Goal: Information Seeking & Learning: Learn about a topic

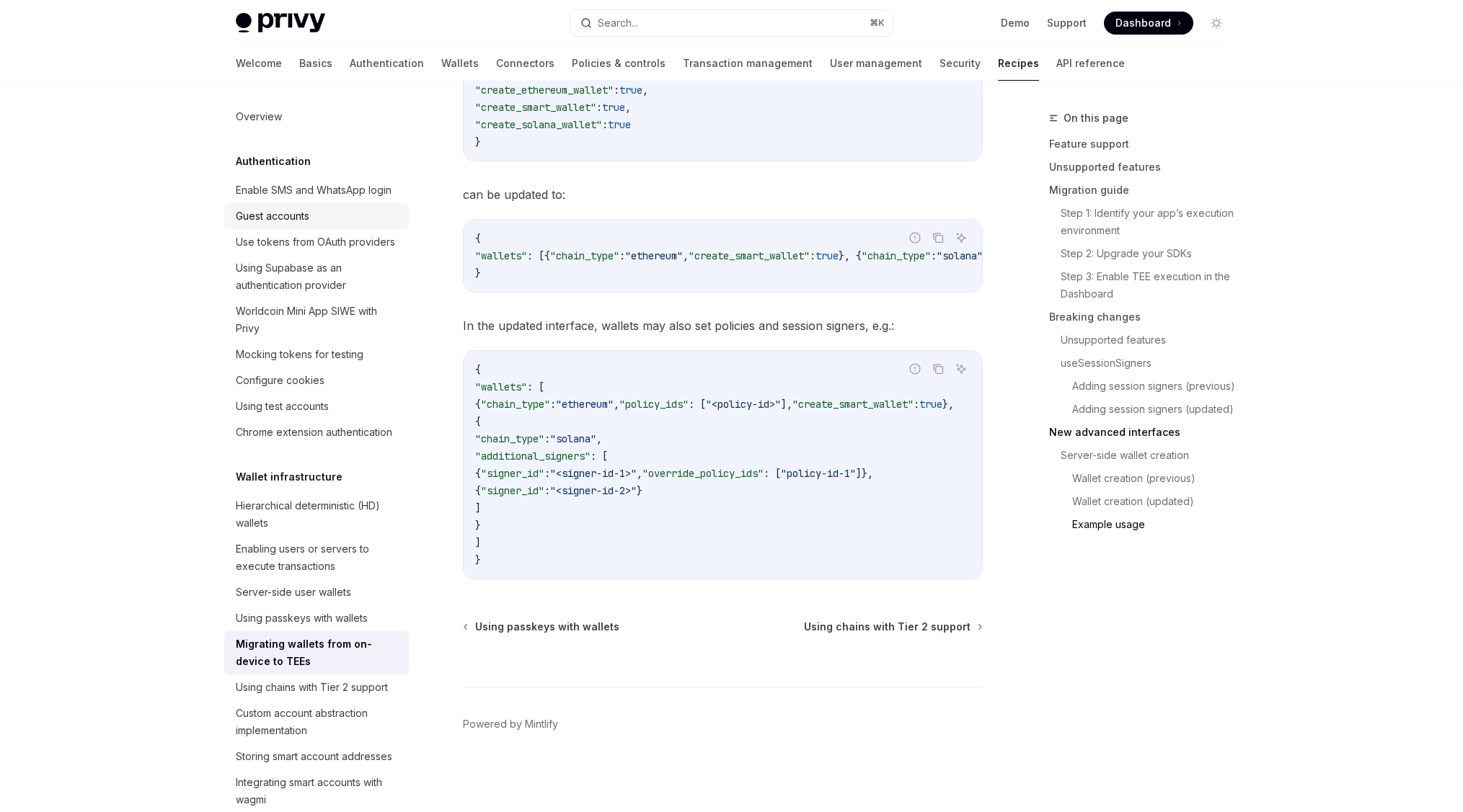
scroll to position [375, 0]
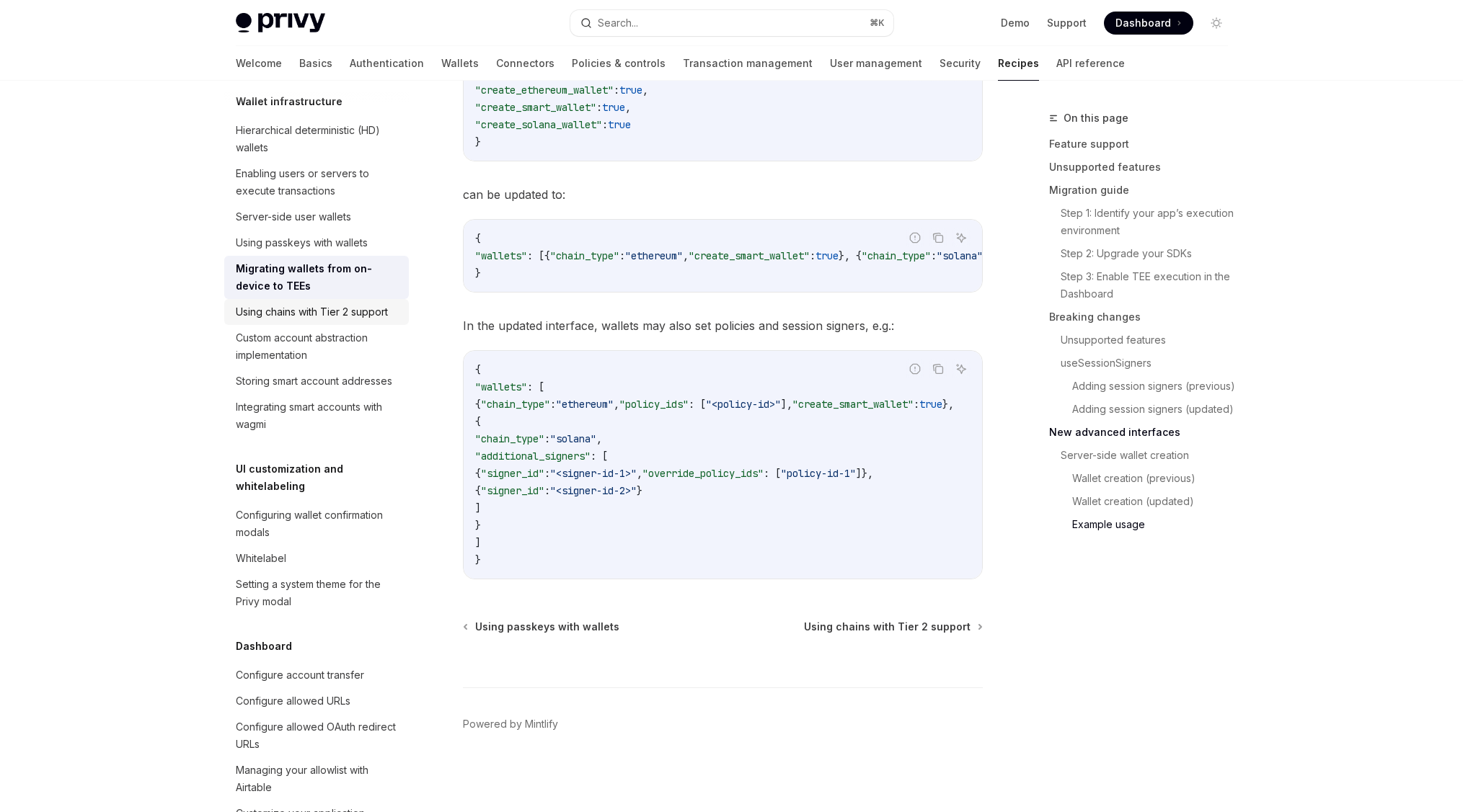
click at [291, 321] on div "Using chains with Tier 2 support" at bounding box center [312, 312] width 152 height 17
type textarea "*"
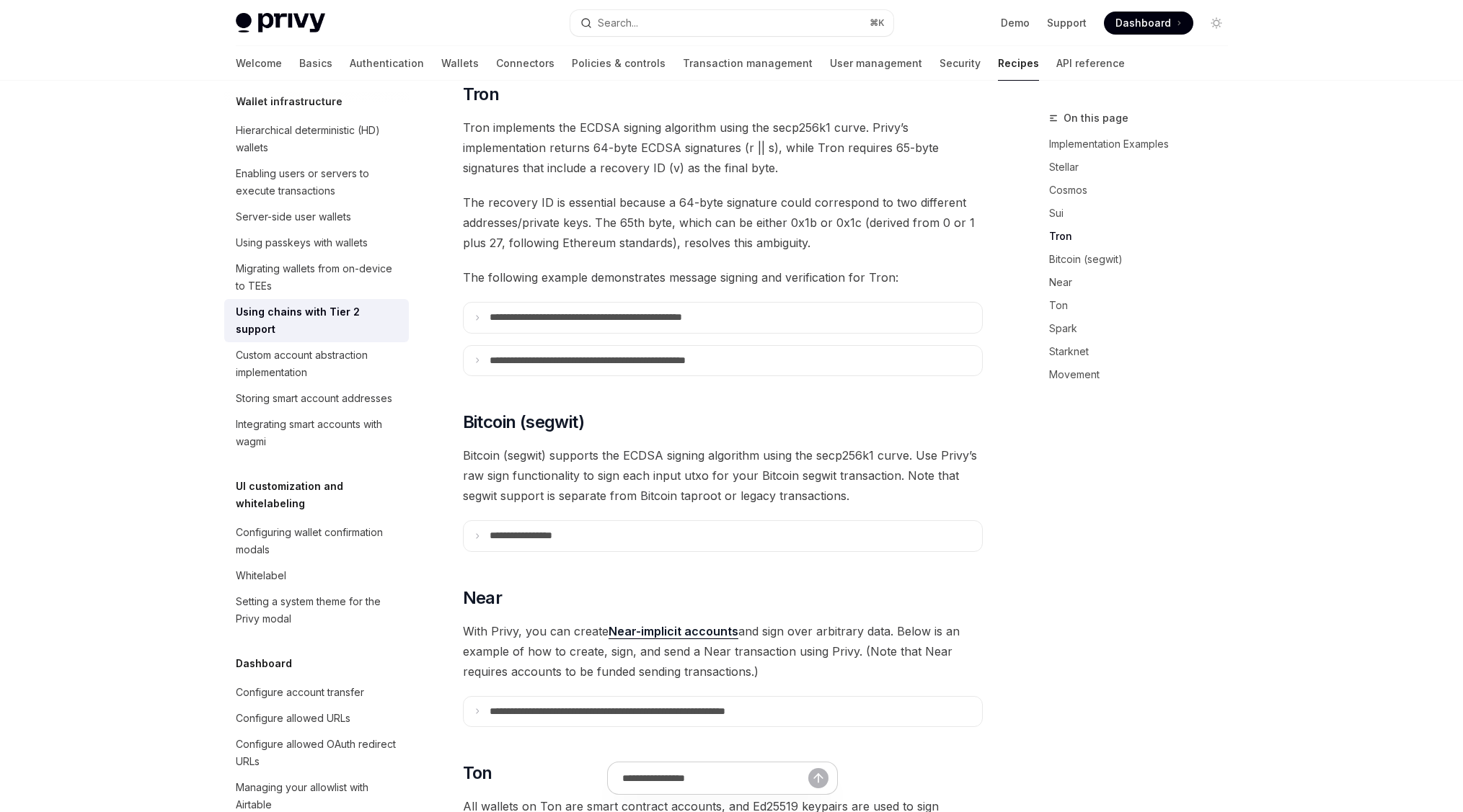
scroll to position [996, 0]
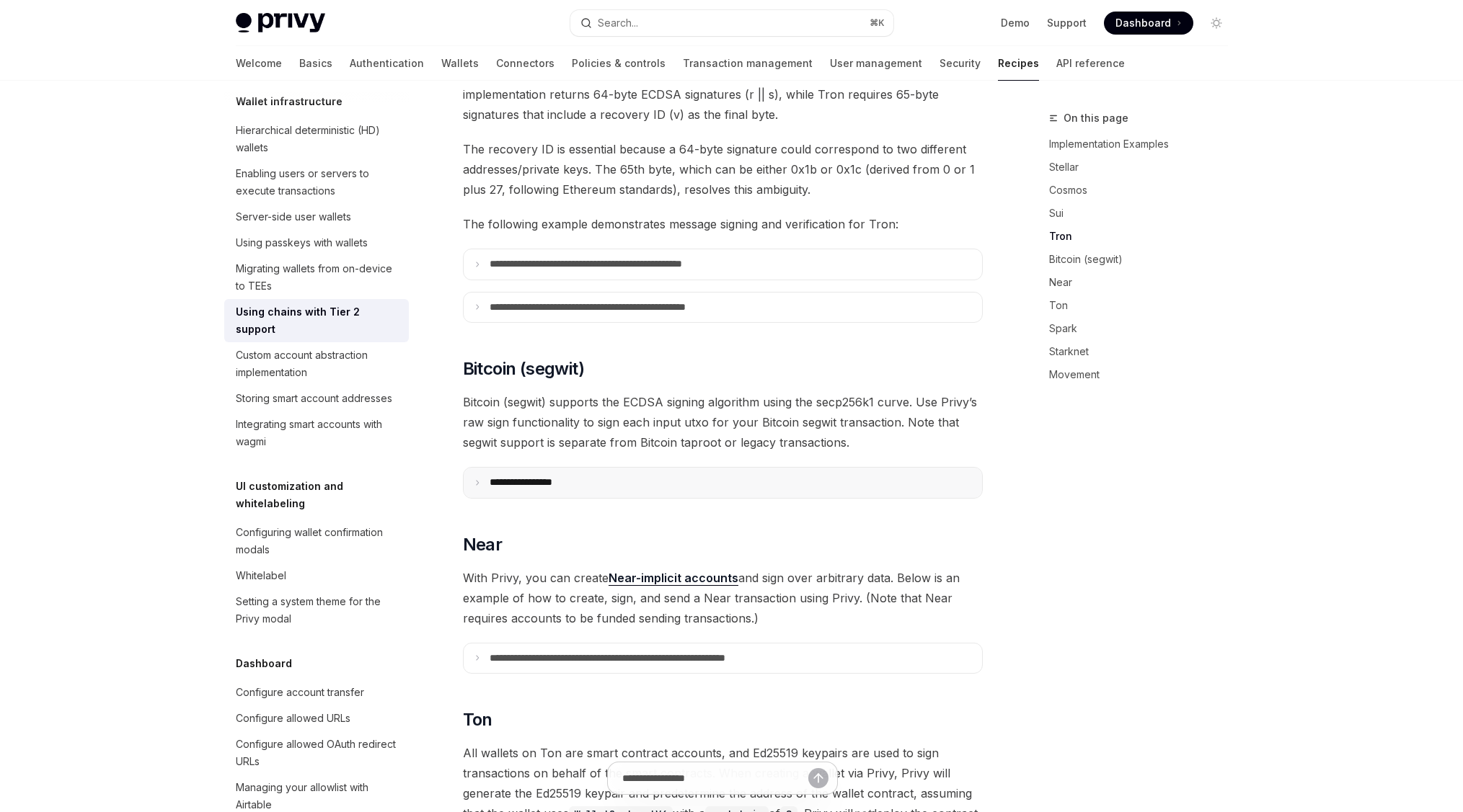
click at [551, 477] on p "**********" at bounding box center [538, 483] width 98 height 13
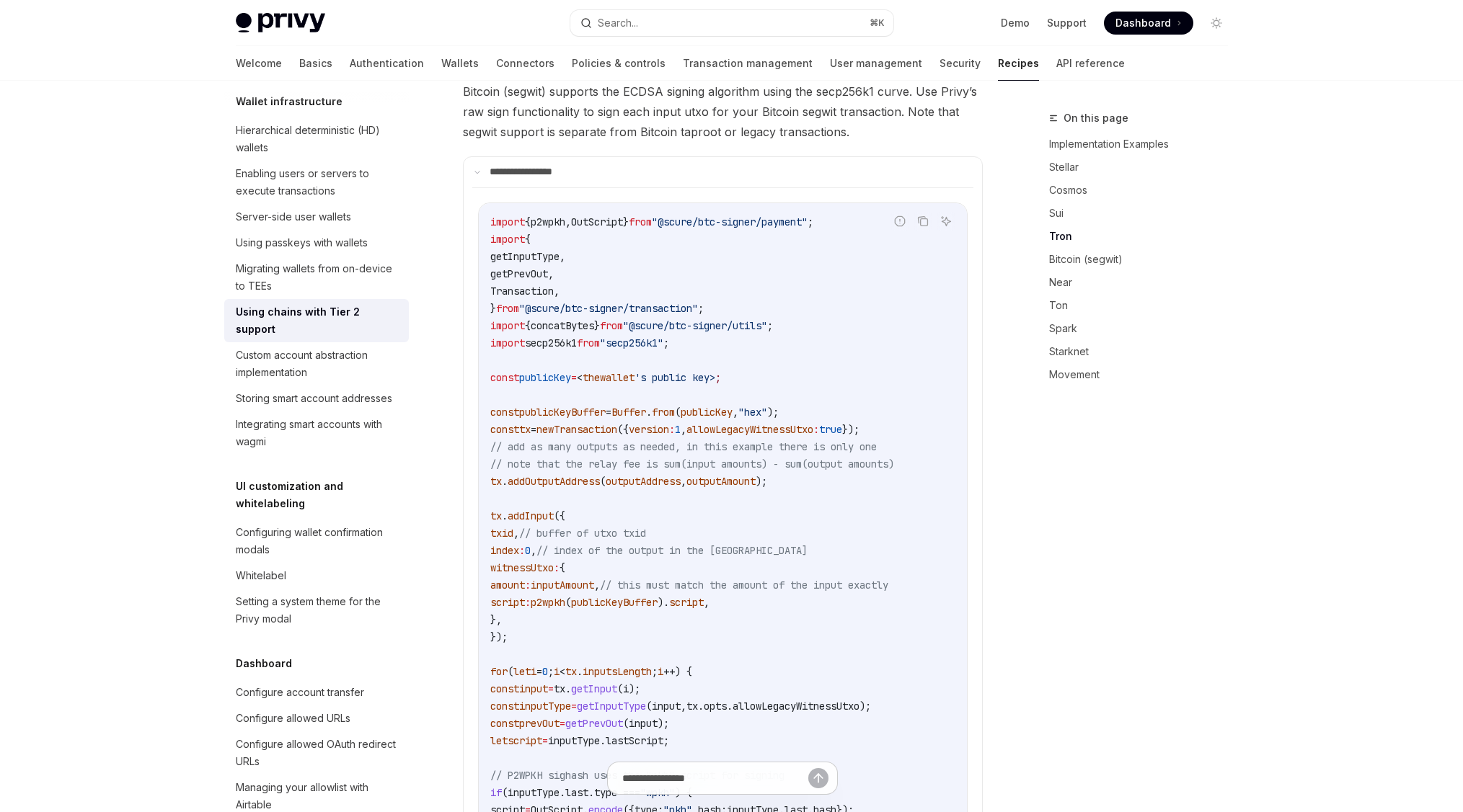
scroll to position [1003, 0]
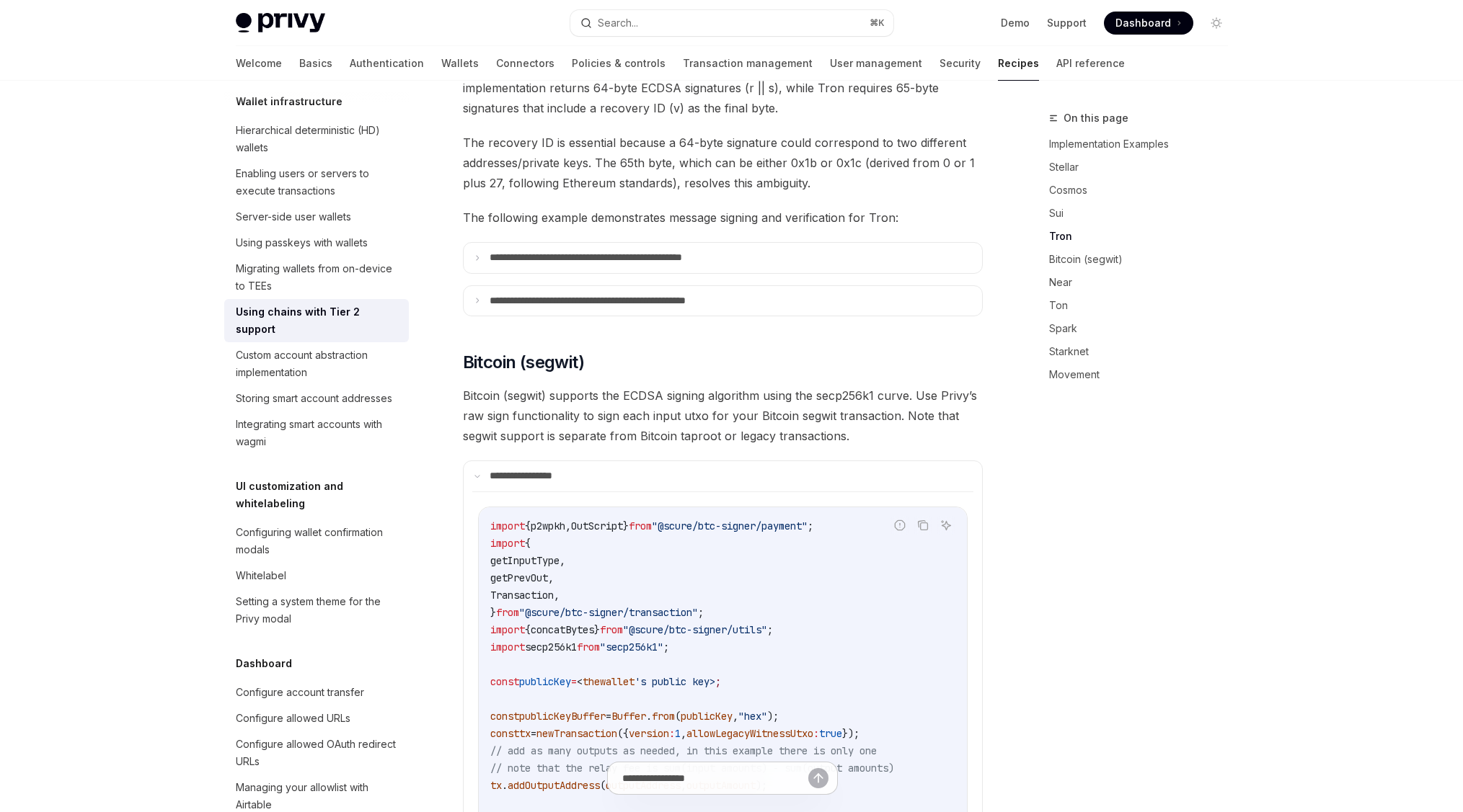
click at [530, 386] on span "Bitcoin (segwit) supports the ECDSA signing algorithm using the secp256k1 curve…" at bounding box center [722, 416] width 520 height 61
copy span "segwit"
